Goal: Navigation & Orientation: Find specific page/section

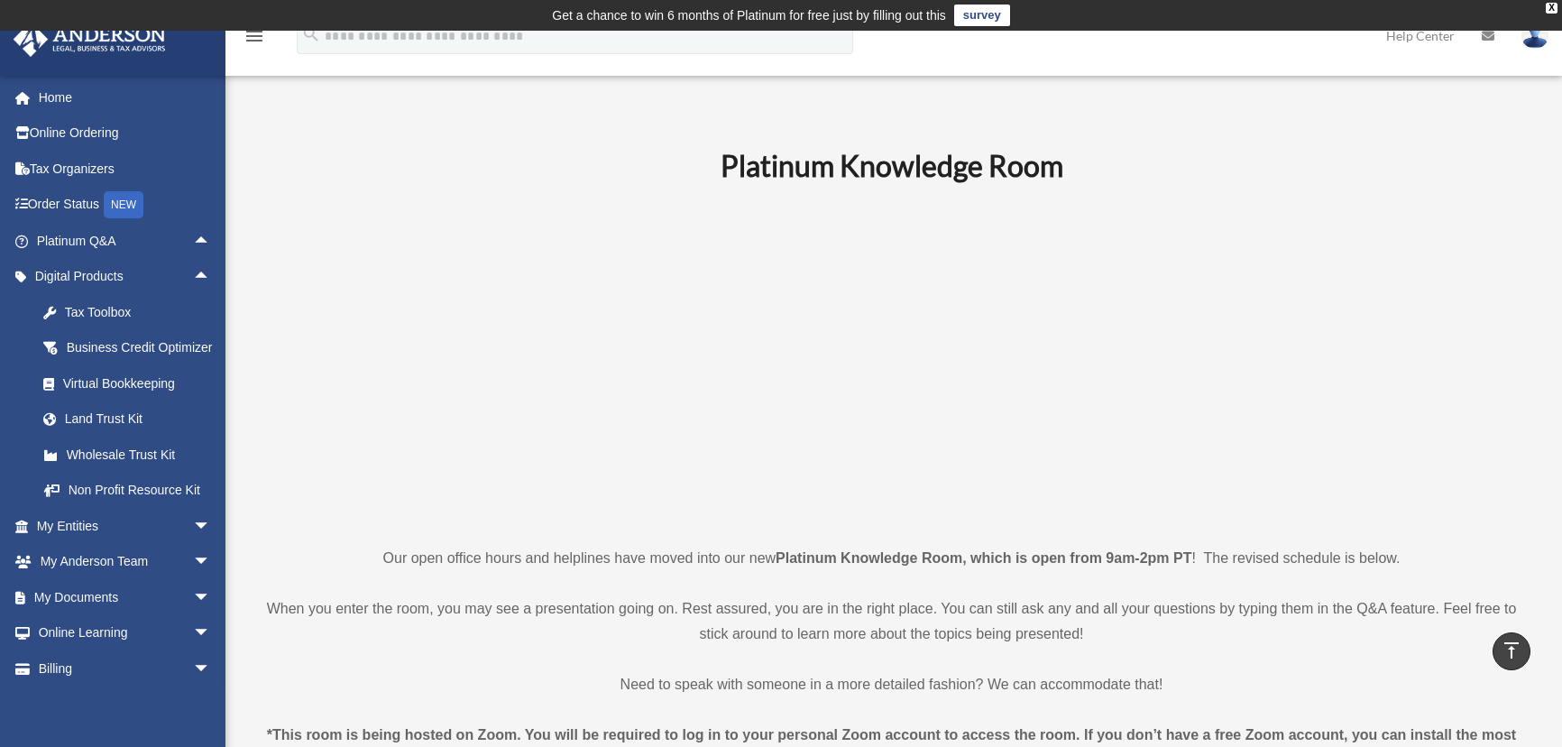
scroll to position [656, 0]
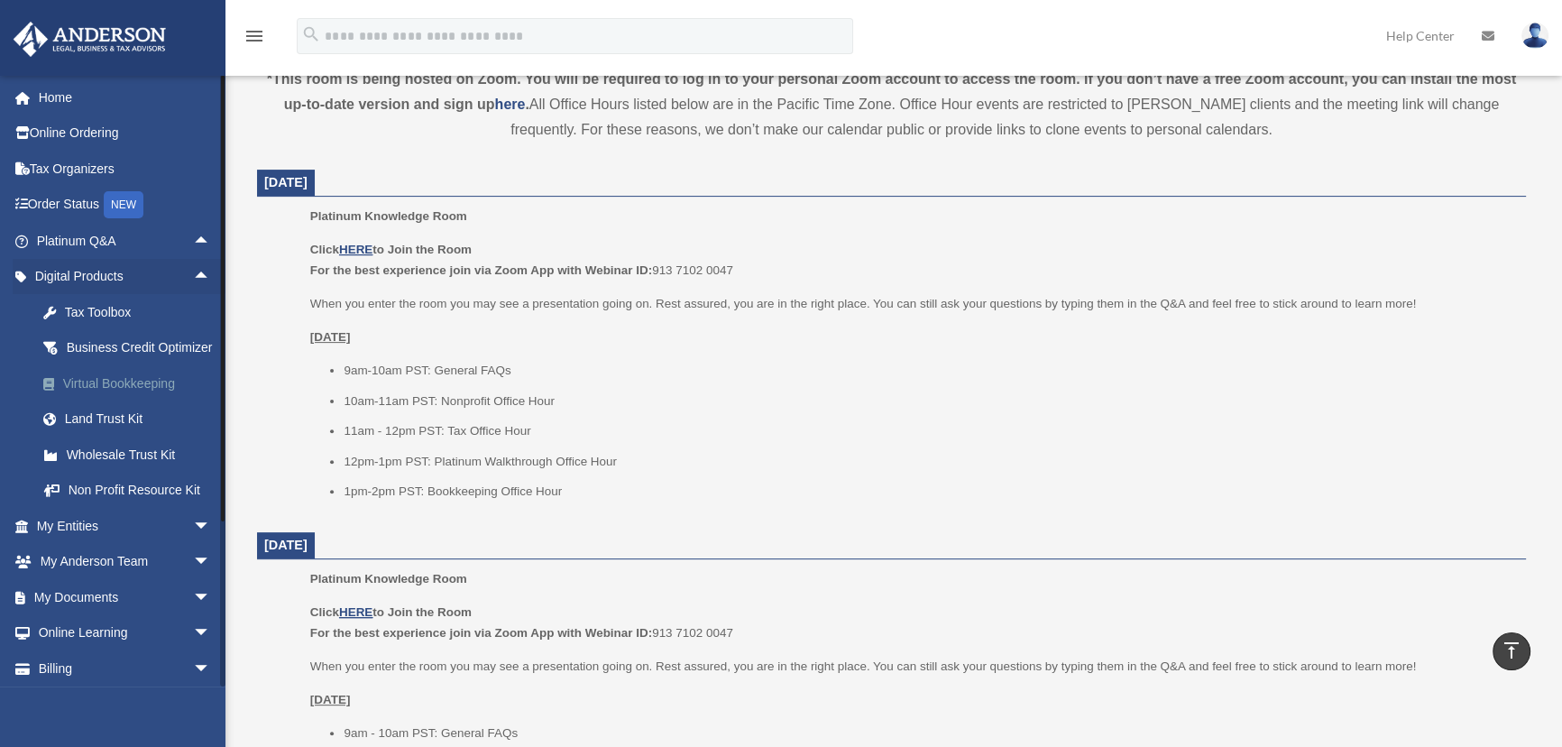
click at [102, 395] on div "Virtual Bookkeeping" at bounding box center [139, 384] width 152 height 23
click at [193, 241] on span "arrow_drop_up" at bounding box center [211, 241] width 36 height 37
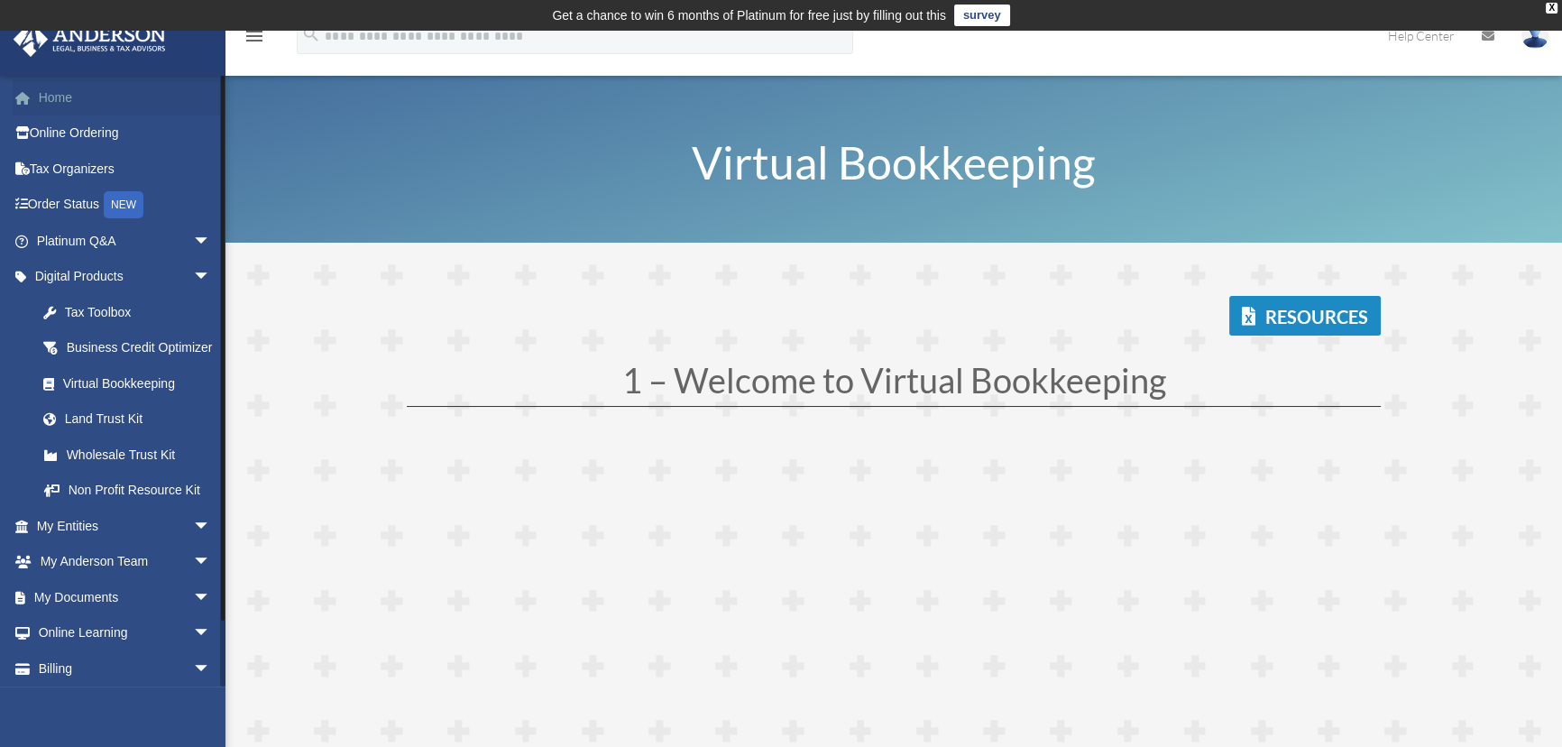
click at [58, 99] on link "Home" at bounding box center [125, 97] width 225 height 36
click at [193, 240] on span "arrow_drop_down" at bounding box center [211, 241] width 36 height 37
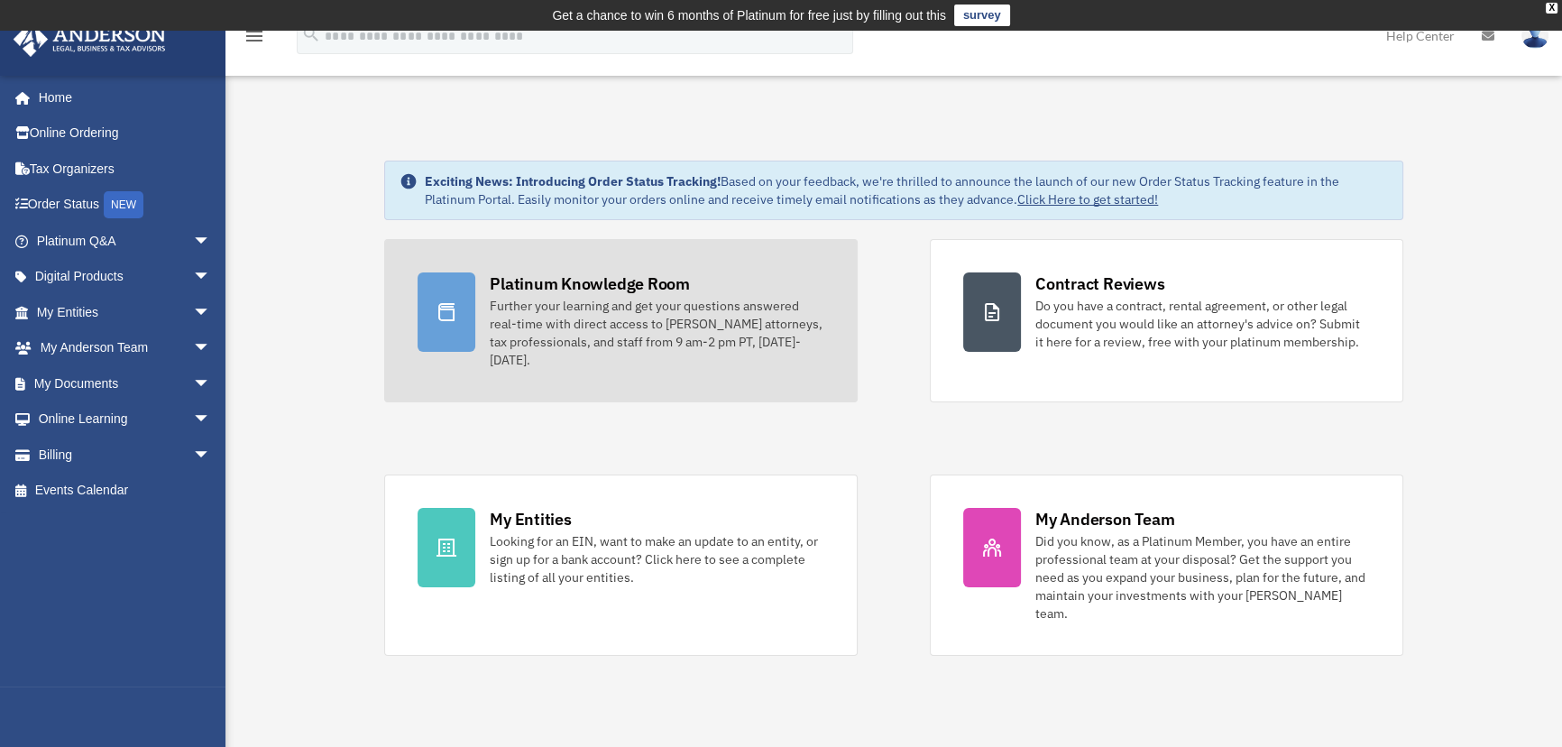
click at [541, 281] on div "Platinum Knowledge Room" at bounding box center [590, 283] width 200 height 23
click at [541, 280] on div "Platinum Knowledge Room" at bounding box center [590, 283] width 200 height 23
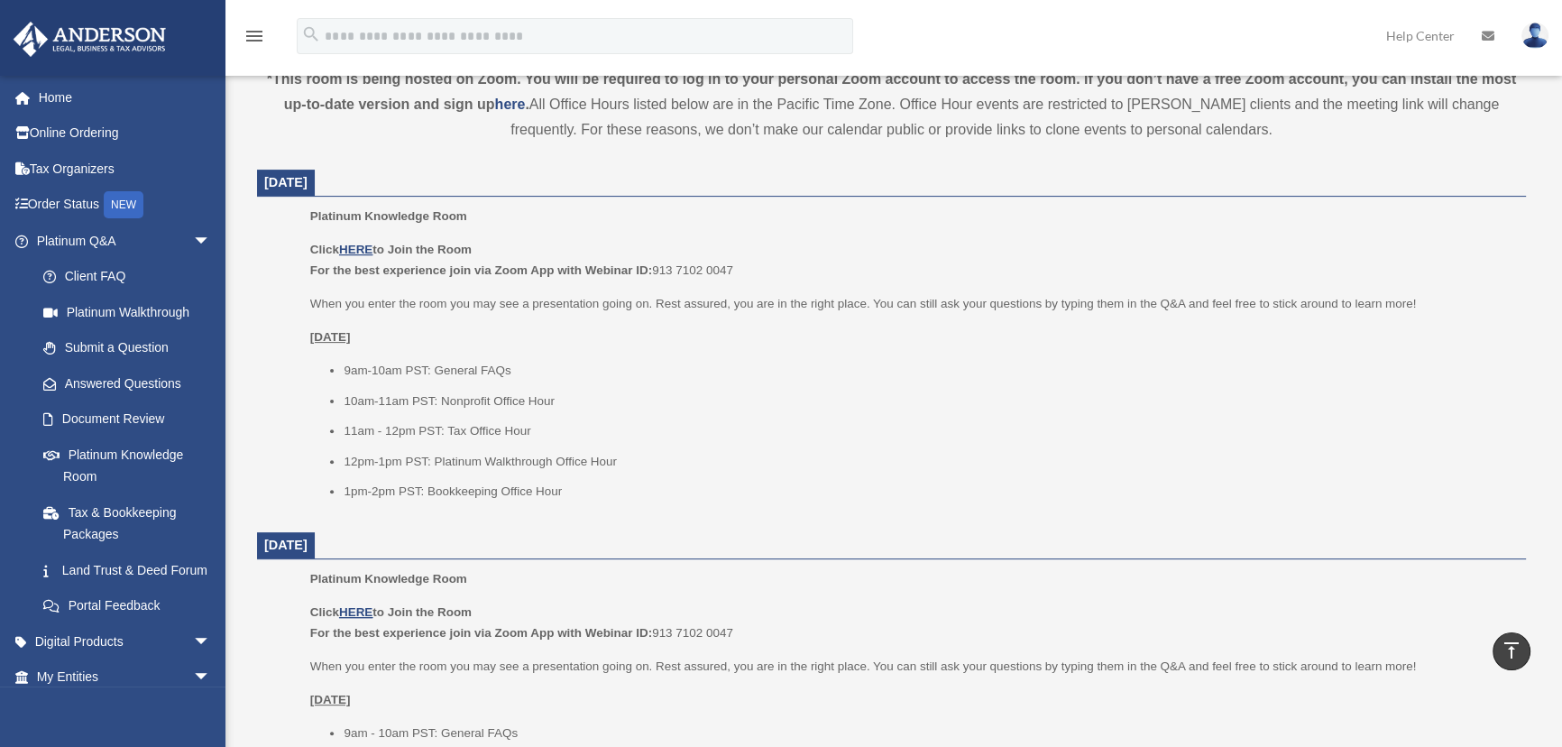
scroll to position [574, 0]
